Goal: Information Seeking & Learning: Learn about a topic

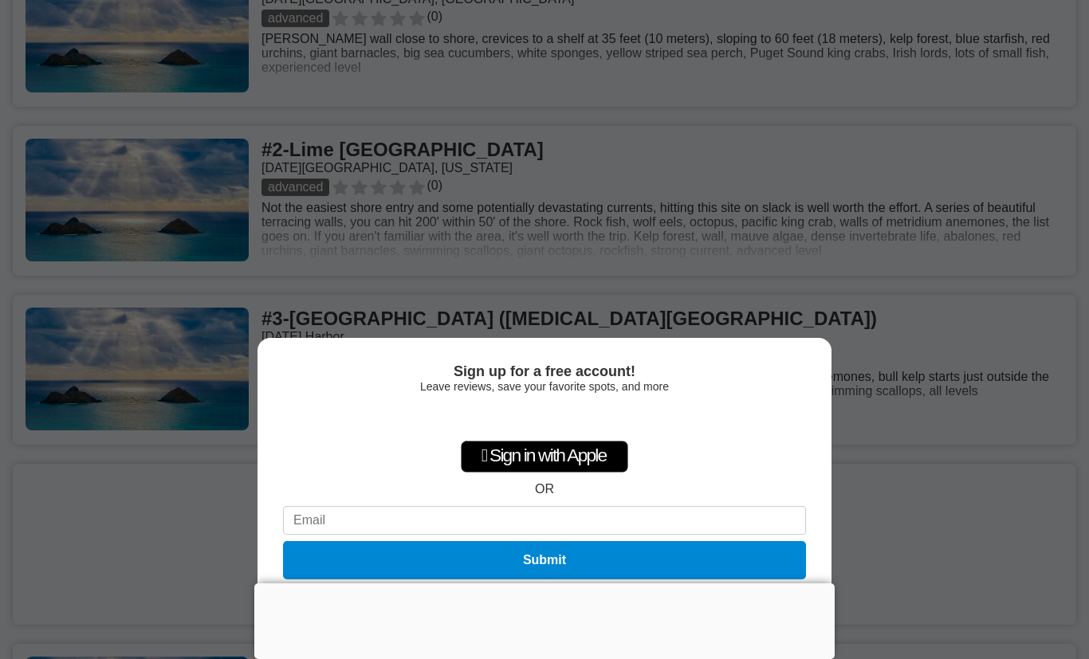
scroll to position [764, 0]
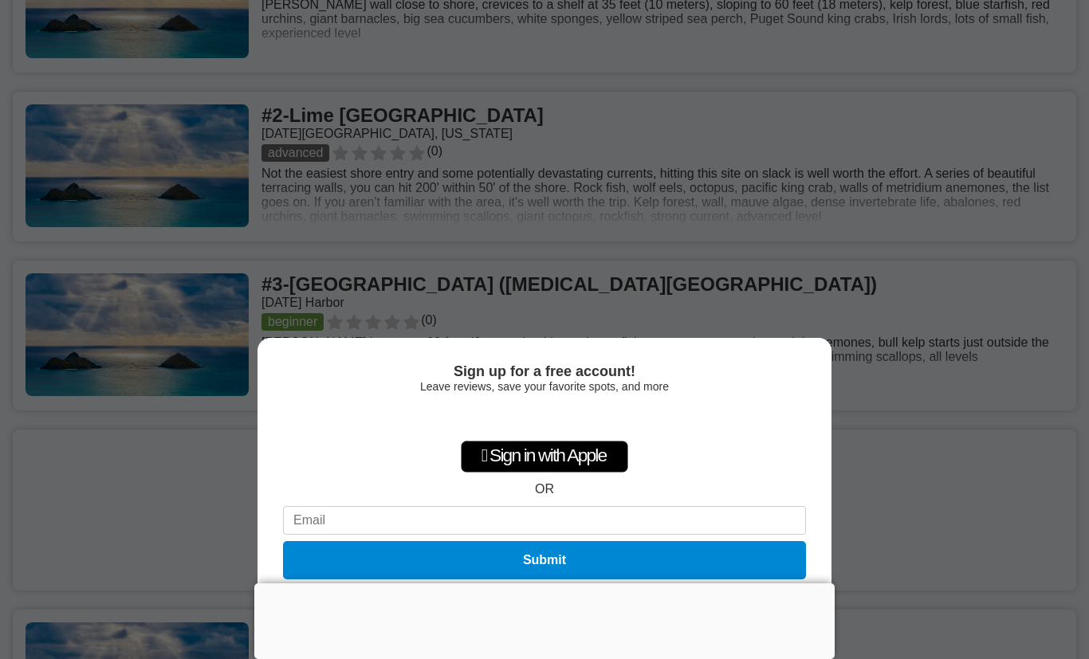
click at [552, 583] on div at bounding box center [544, 583] width 580 height 0
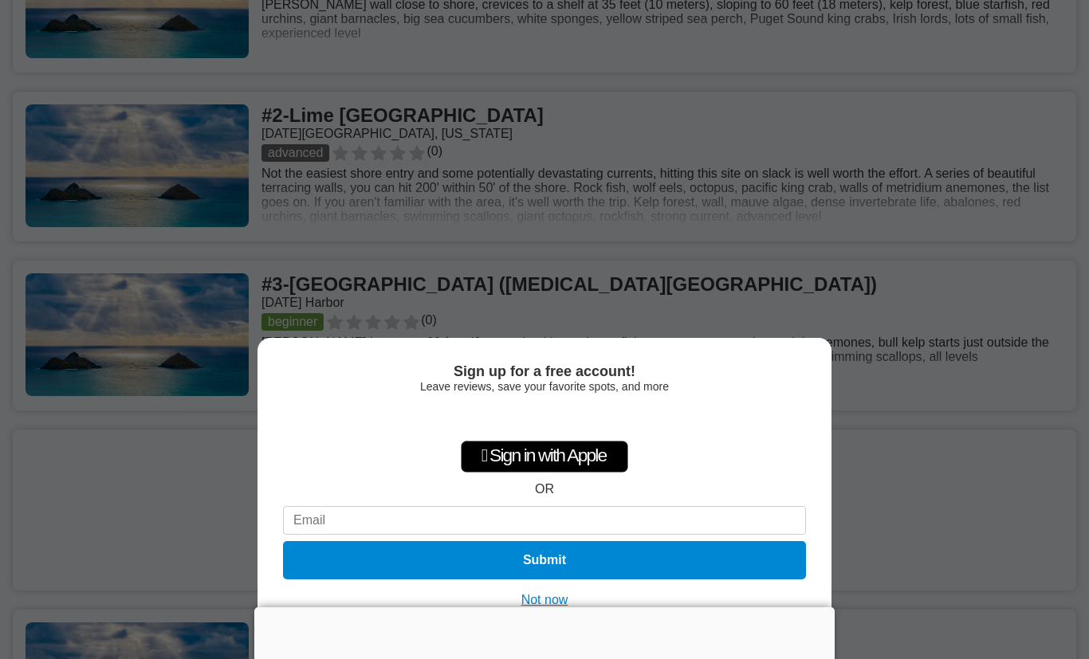
click at [934, 224] on div "Sign up for a free account! Leave reviews, save your favorite spots, and more …" at bounding box center [544, 329] width 1089 height 659
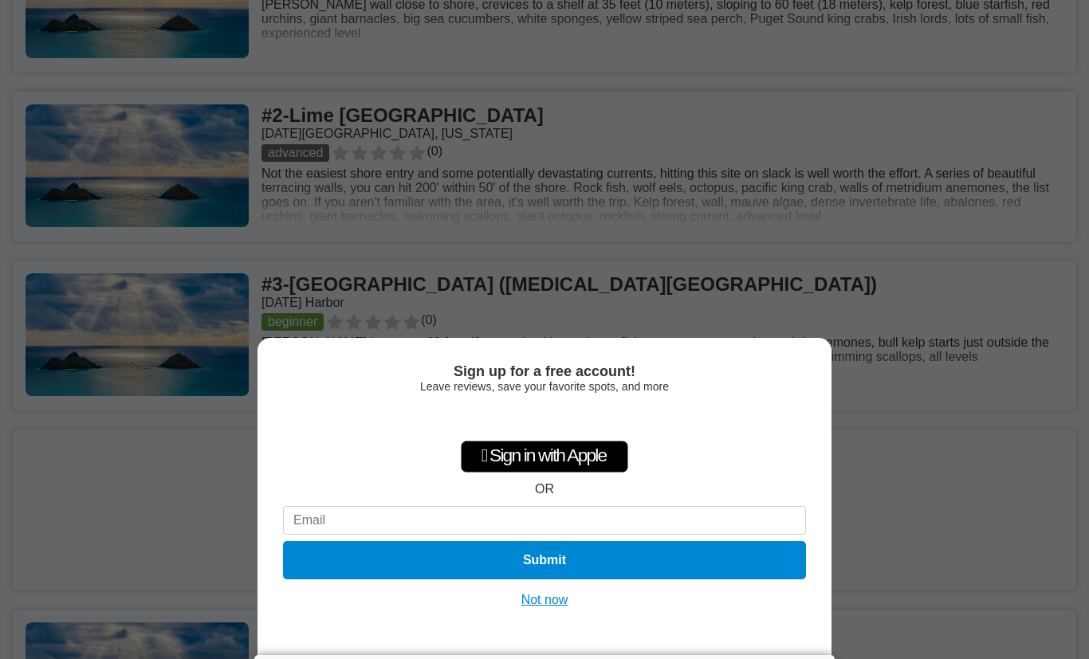
click at [554, 608] on button "Not now" at bounding box center [544, 600] width 57 height 16
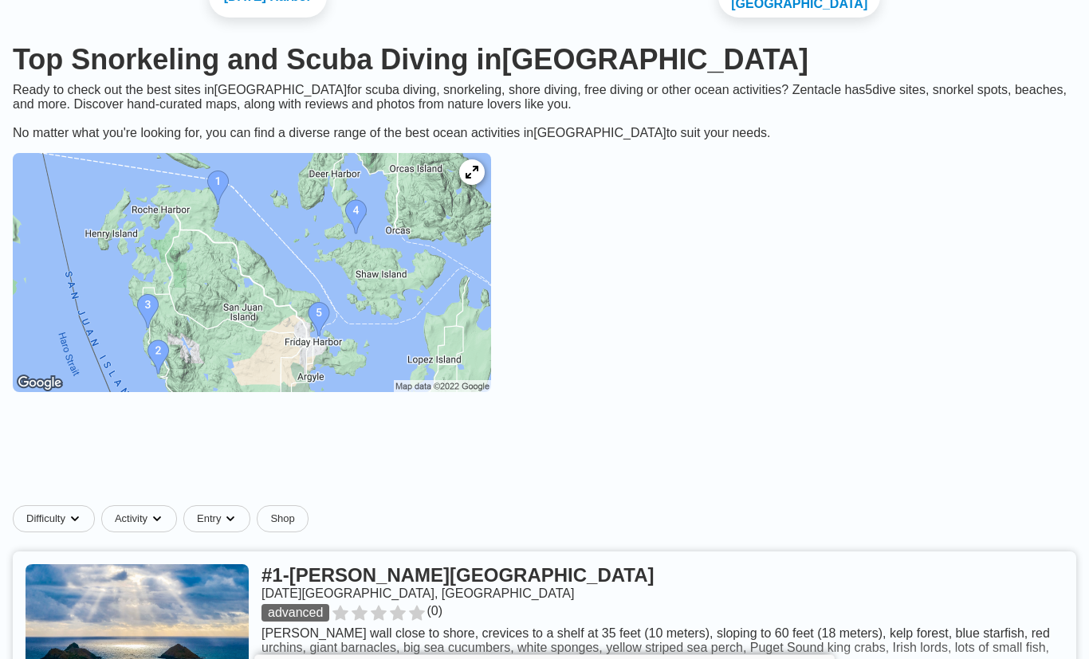
scroll to position [130, 0]
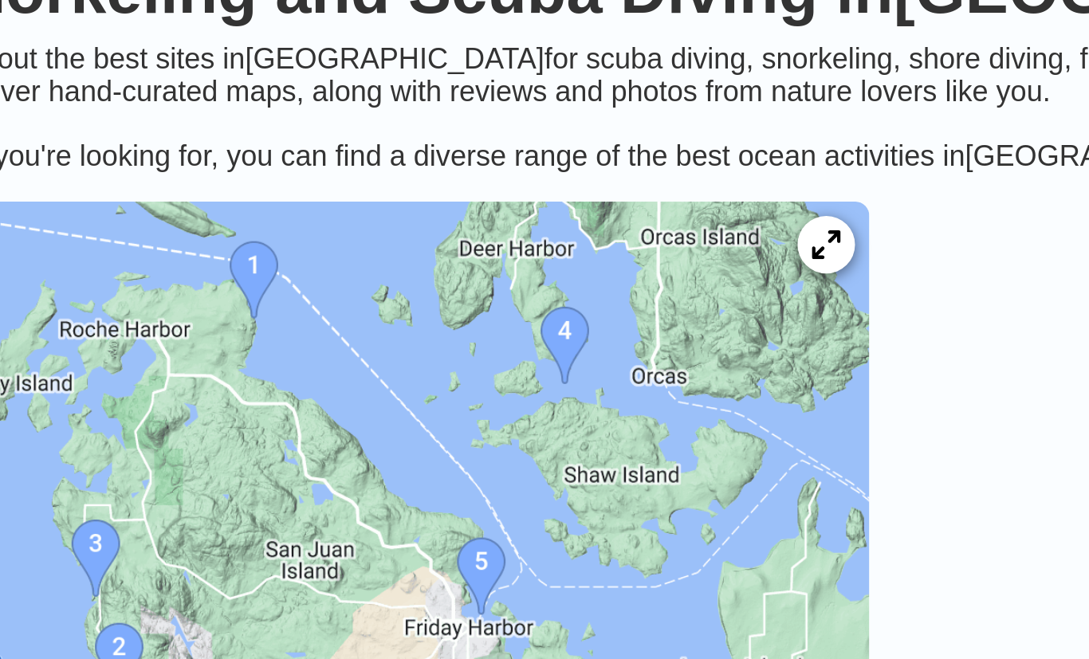
click at [113, 159] on img at bounding box center [252, 278] width 478 height 239
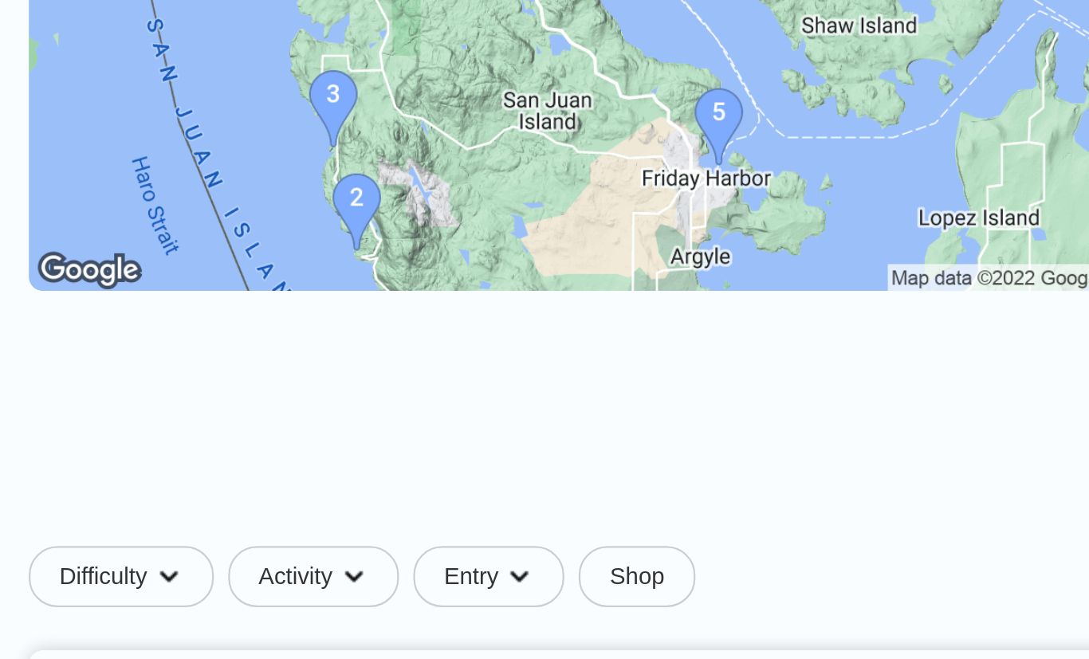
click at [216, 135] on img at bounding box center [252, 197] width 478 height 239
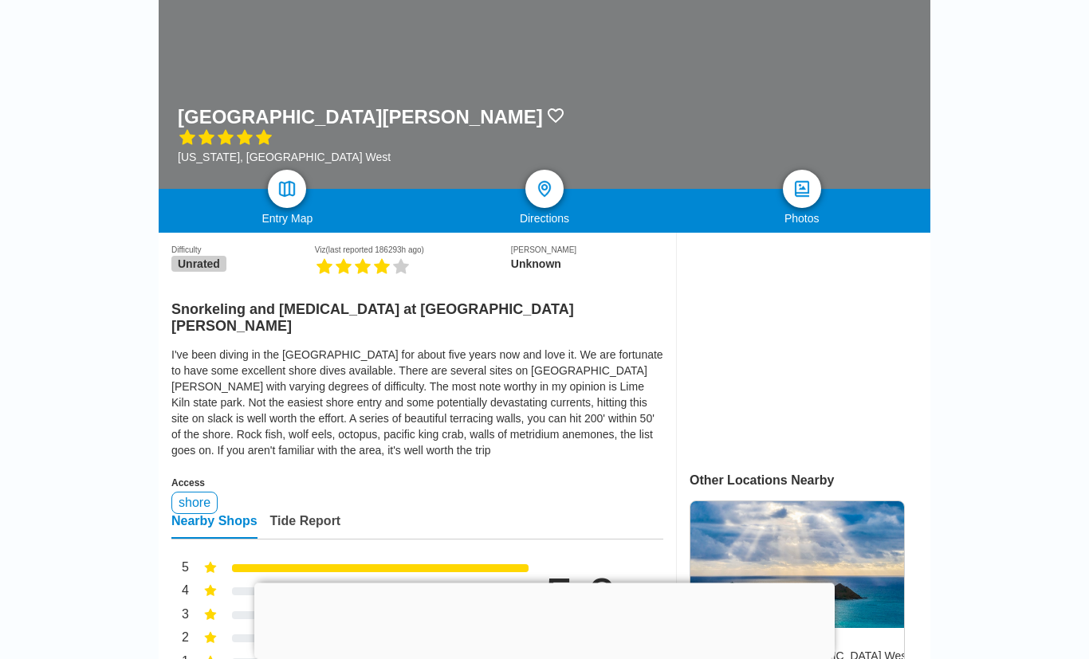
scroll to position [187, 0]
